Goal: Information Seeking & Learning: Learn about a topic

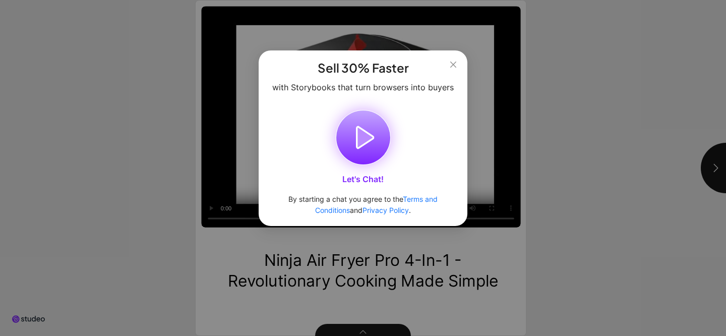
click at [363, 129] on icon "button" at bounding box center [364, 137] width 17 height 21
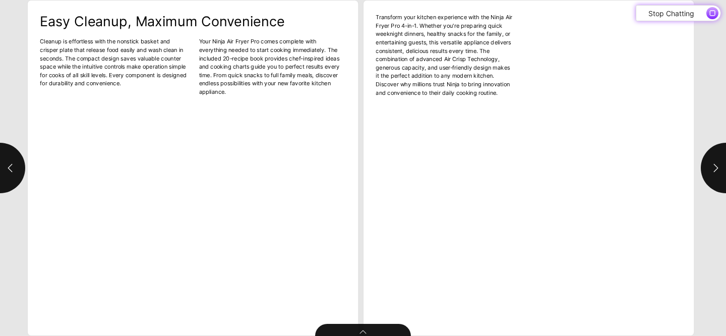
type input "*"
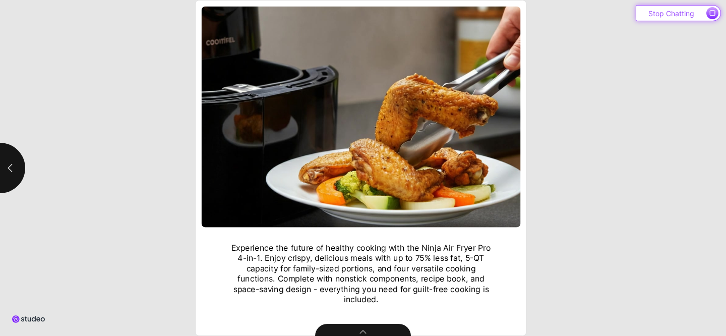
click at [712, 15] on icon "button" at bounding box center [712, 13] width 5 height 5
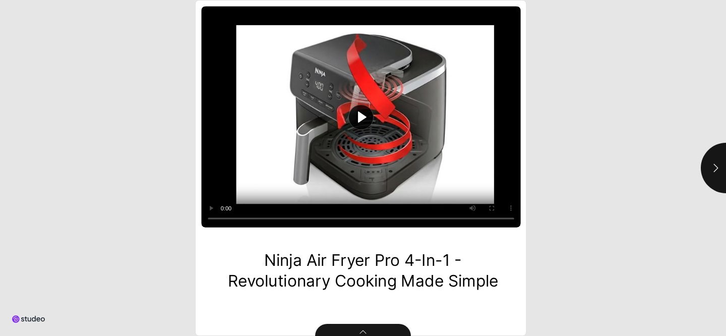
click at [406, 143] on button "Play video" at bounding box center [361, 117] width 319 height 221
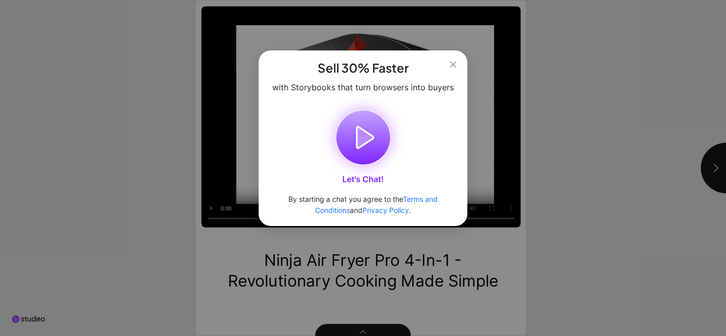
click at [369, 150] on icon "button" at bounding box center [363, 137] width 54 height 54
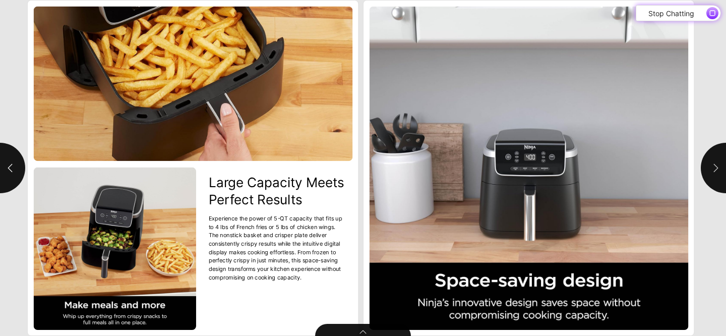
click at [715, 159] on button "button" at bounding box center [726, 168] width 50 height 50
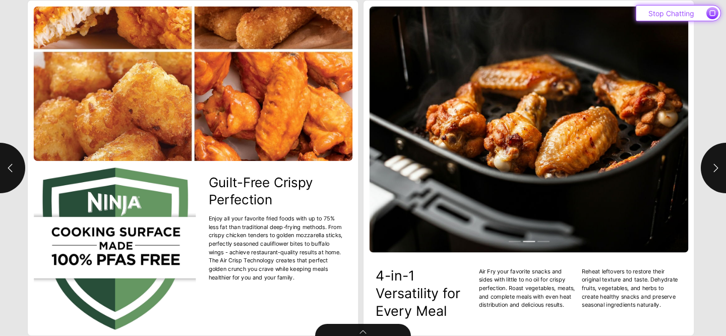
click at [712, 12] on icon "button" at bounding box center [712, 13] width 6 height 6
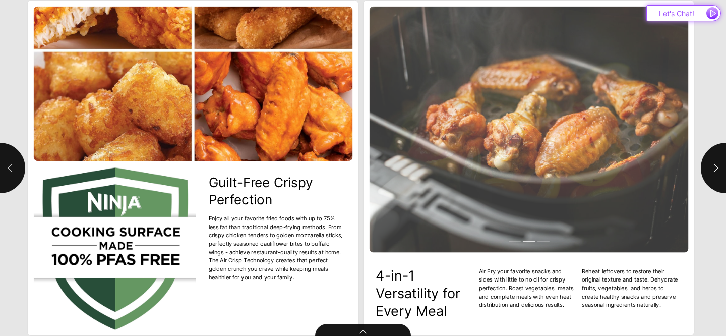
click at [15, 178] on button "button" at bounding box center [0, 168] width 50 height 50
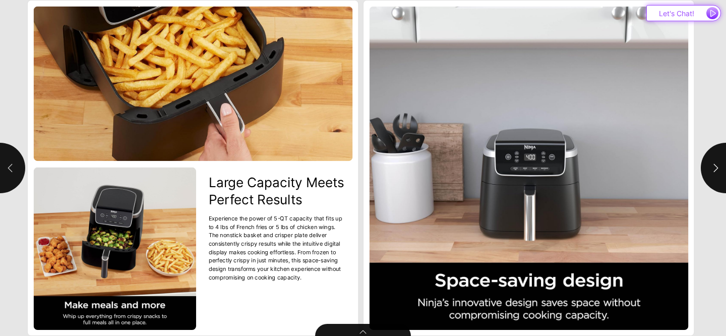
click at [3, 170] on button "button" at bounding box center [0, 168] width 50 height 50
type input "*"
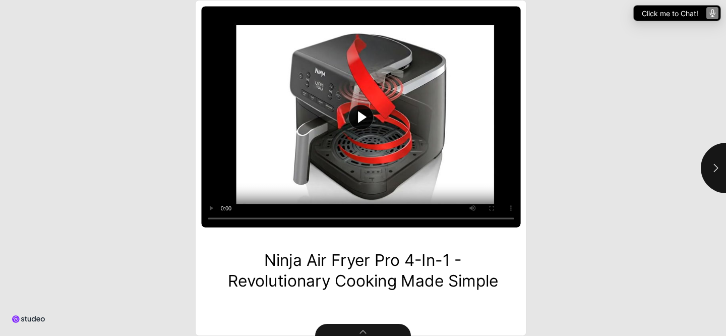
click at [96, 0] on html "Ninja Air Fryer Pro 4-in-1 - Revolutionary Cooking Made Simple .st1{fill:#212b3…" at bounding box center [363, 0] width 726 height 0
click at [664, 11] on span "Click me to Chat!" at bounding box center [670, 13] width 56 height 9
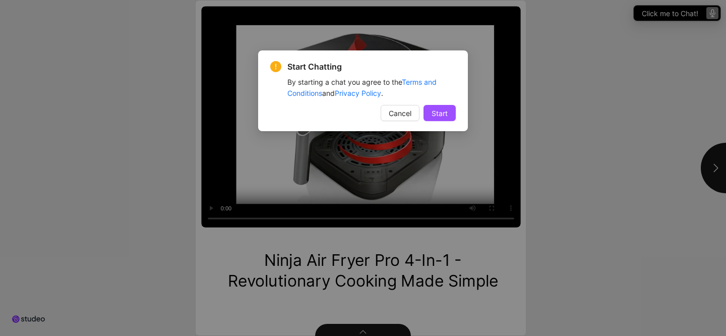
click at [450, 110] on button "Start" at bounding box center [440, 113] width 32 height 16
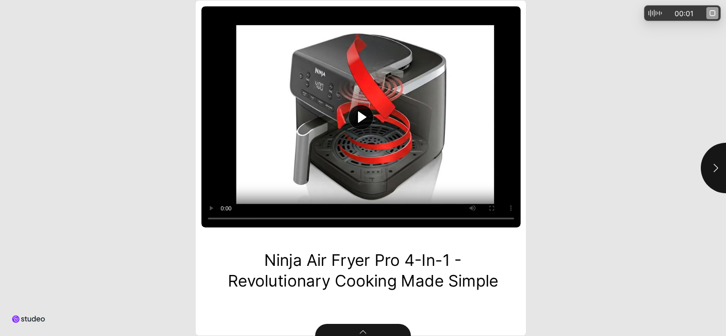
click at [714, 15] on icon "Stop Chatting" at bounding box center [712, 13] width 6 height 6
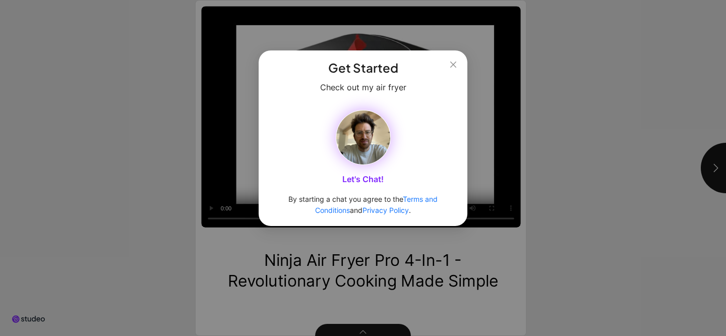
click at [370, 144] on img "button" at bounding box center [363, 137] width 54 height 54
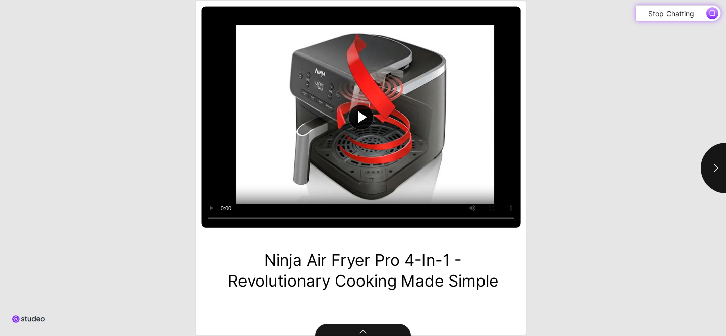
type input "***"
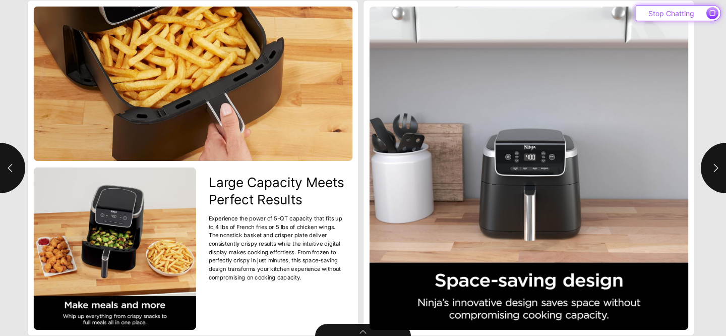
click at [710, 17] on span "button" at bounding box center [712, 13] width 12 height 12
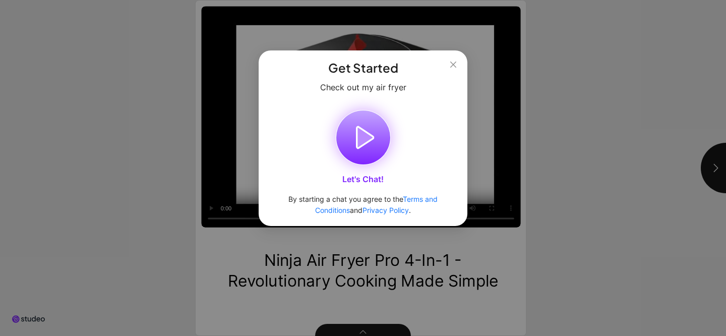
click at [366, 123] on icon "button" at bounding box center [363, 137] width 54 height 54
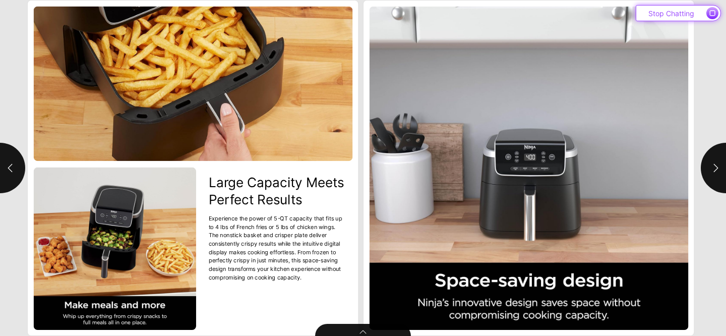
click at [710, 16] on span "button" at bounding box center [712, 13] width 12 height 12
click at [722, 154] on button "button" at bounding box center [726, 168] width 50 height 50
type input "***"
